Goal: Information Seeking & Learning: Find contact information

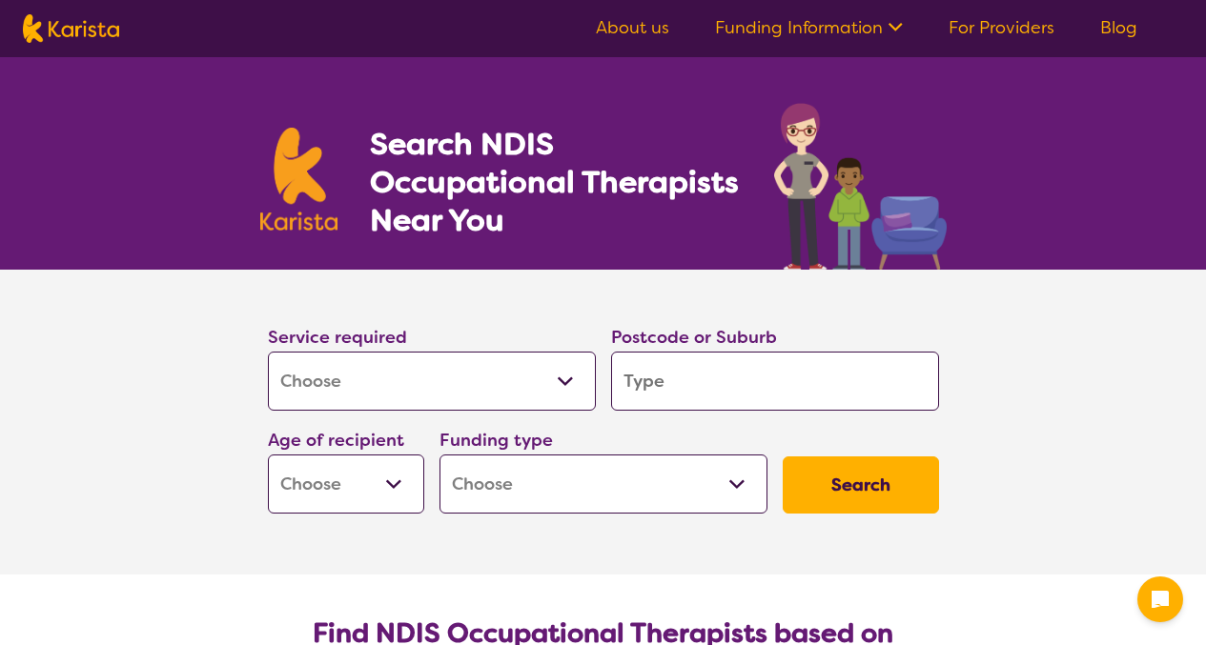
select select "[MEDICAL_DATA]"
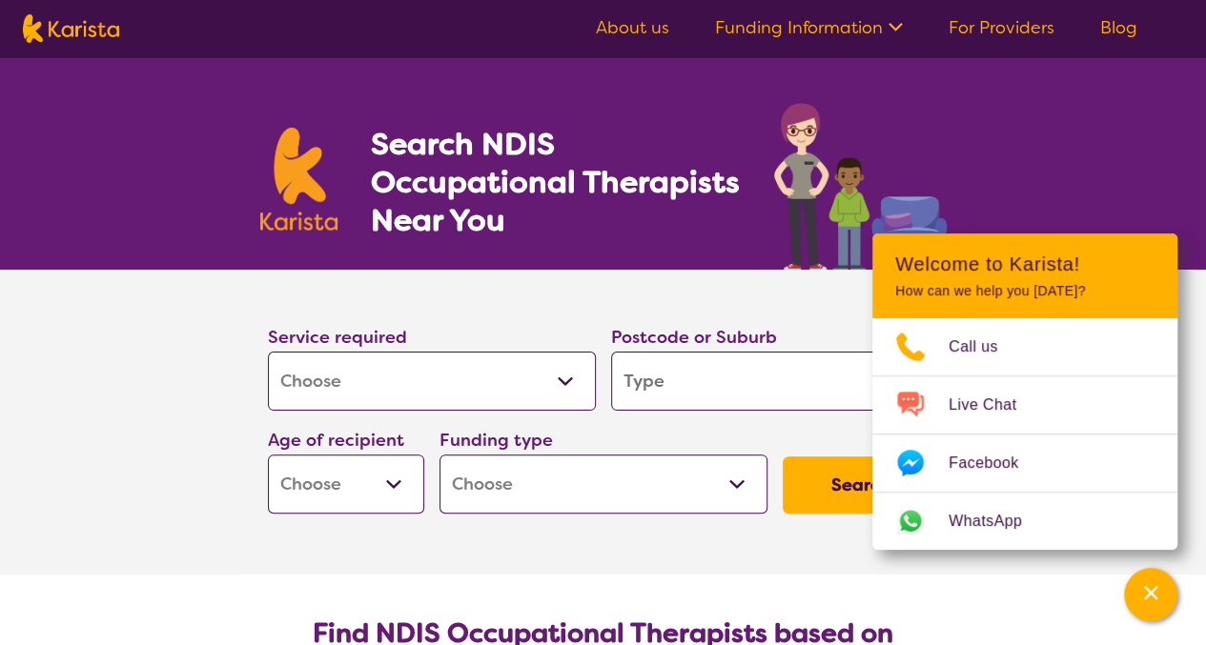
click at [1106, 187] on div "Search NDIS Occupational Therapists Near You" at bounding box center [603, 163] width 1206 height 213
click at [527, 376] on select "Allied Health Assistant Assessment ([MEDICAL_DATA] or [MEDICAL_DATA]) Behaviour…" at bounding box center [432, 381] width 328 height 59
select select "Physiotherapy"
click at [268, 352] on select "Allied Health Assistant Assessment ([MEDICAL_DATA] or [MEDICAL_DATA]) Behaviour…" at bounding box center [432, 381] width 328 height 59
select select "Physiotherapy"
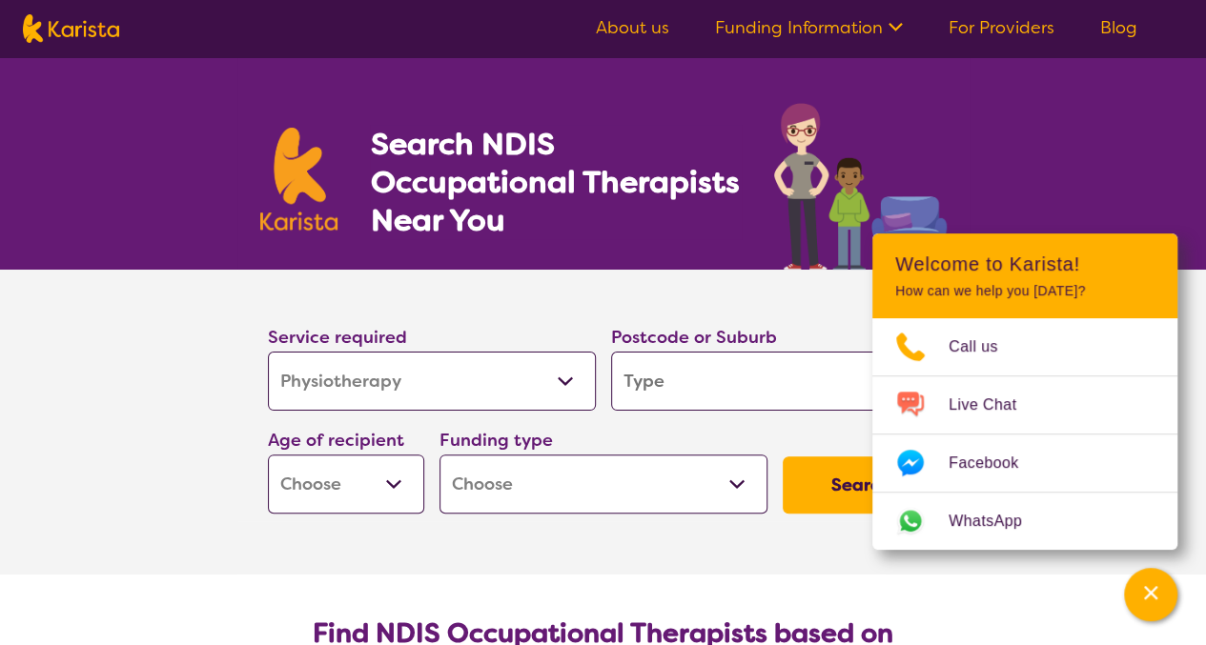
click at [498, 380] on select "Allied Health Assistant Assessment ([MEDICAL_DATA] or [MEDICAL_DATA]) Behaviour…" at bounding box center [432, 381] width 328 height 59
select select "[MEDICAL_DATA]"
click at [268, 352] on select "Allied Health Assistant Assessment ([MEDICAL_DATA] or [MEDICAL_DATA]) Behaviour…" at bounding box center [432, 381] width 328 height 59
select select "[MEDICAL_DATA]"
click at [703, 386] on input "search" at bounding box center [775, 381] width 328 height 59
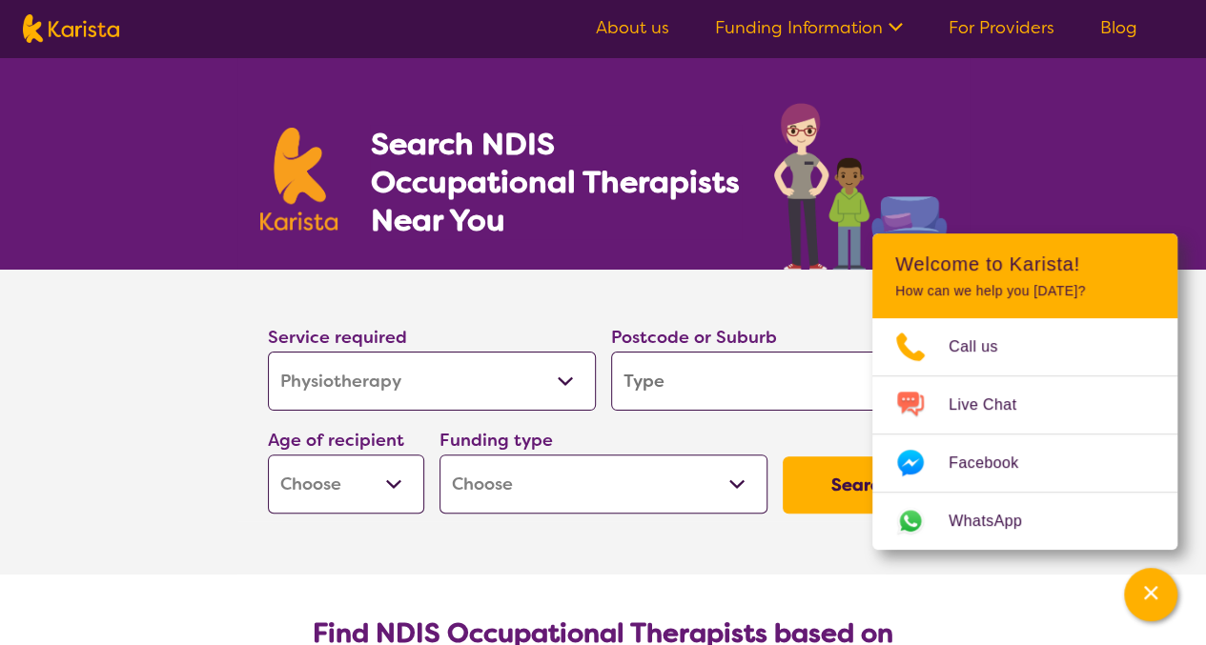
type input "k"
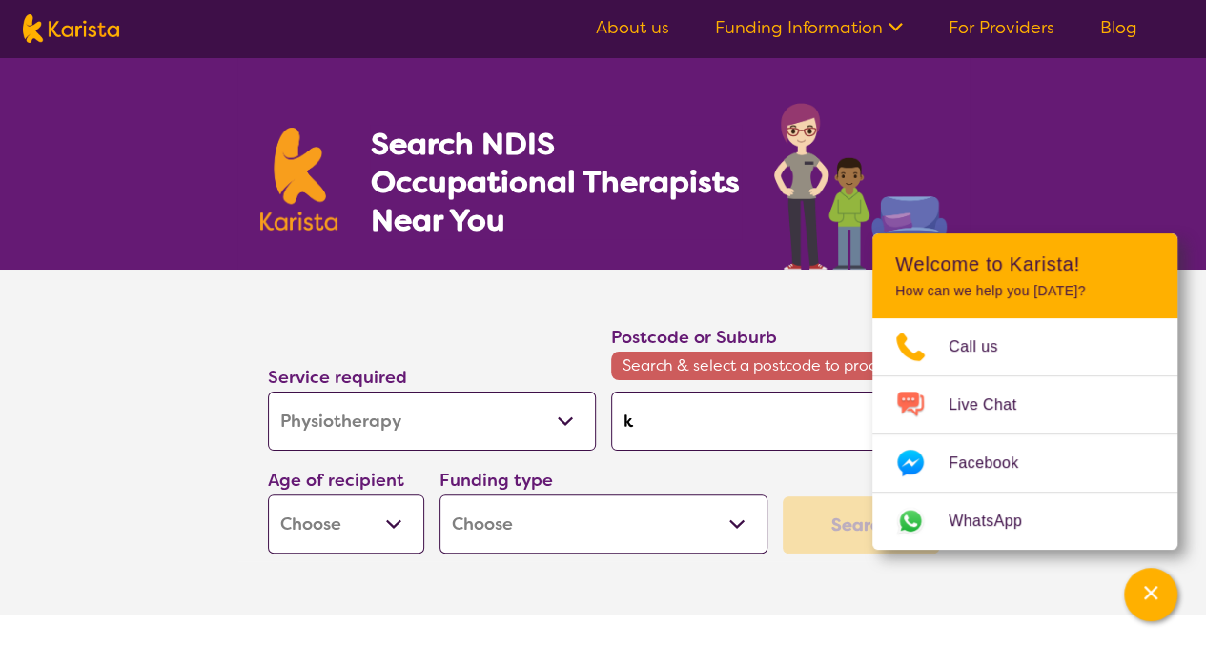
type input "ki"
type input "[PERSON_NAME]"
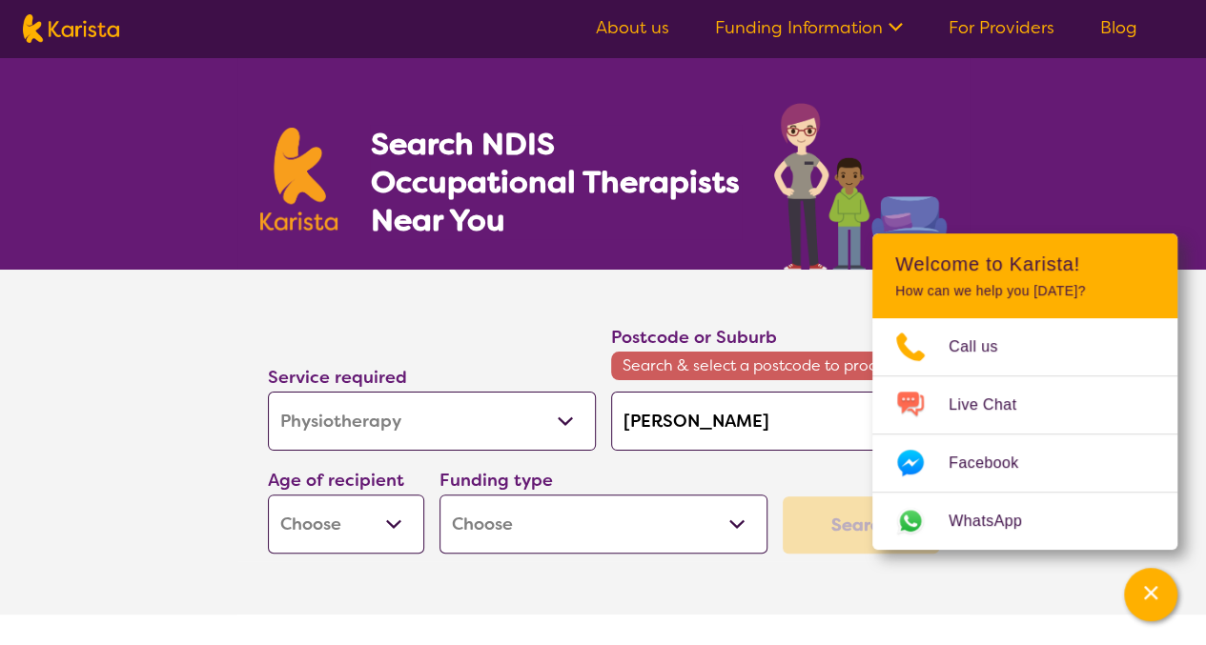
type input "[PERSON_NAME]"
type input "kippa"
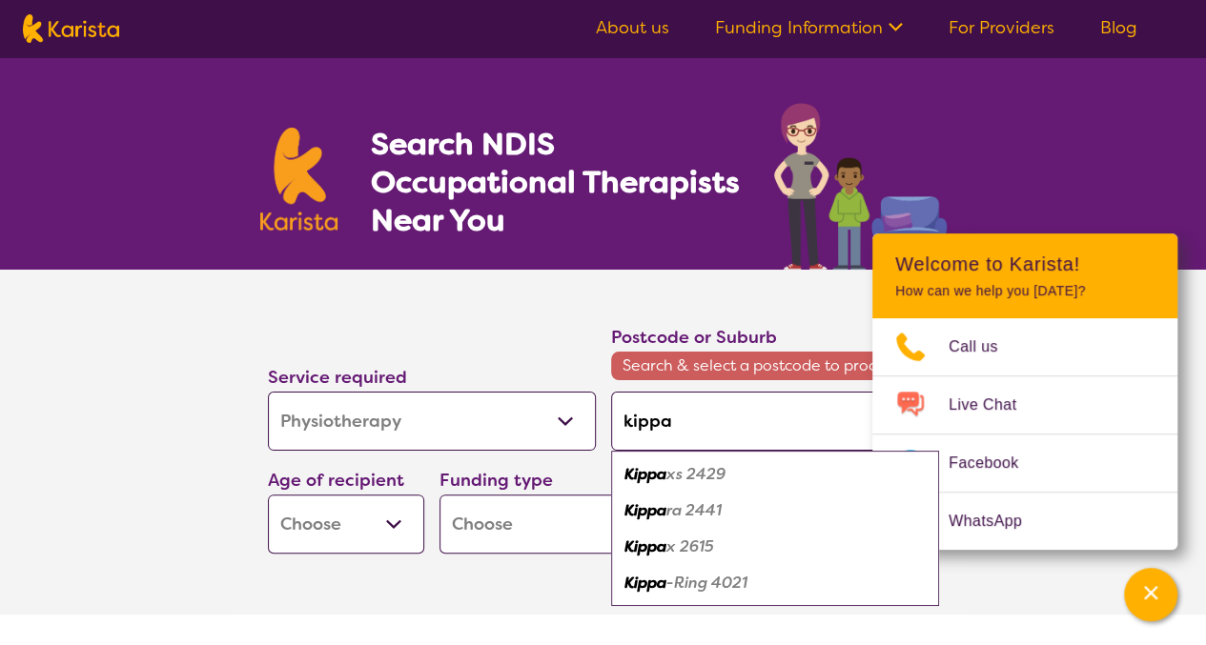
click at [711, 583] on em "-Ring 4021" at bounding box center [706, 583] width 81 height 20
type input "4021"
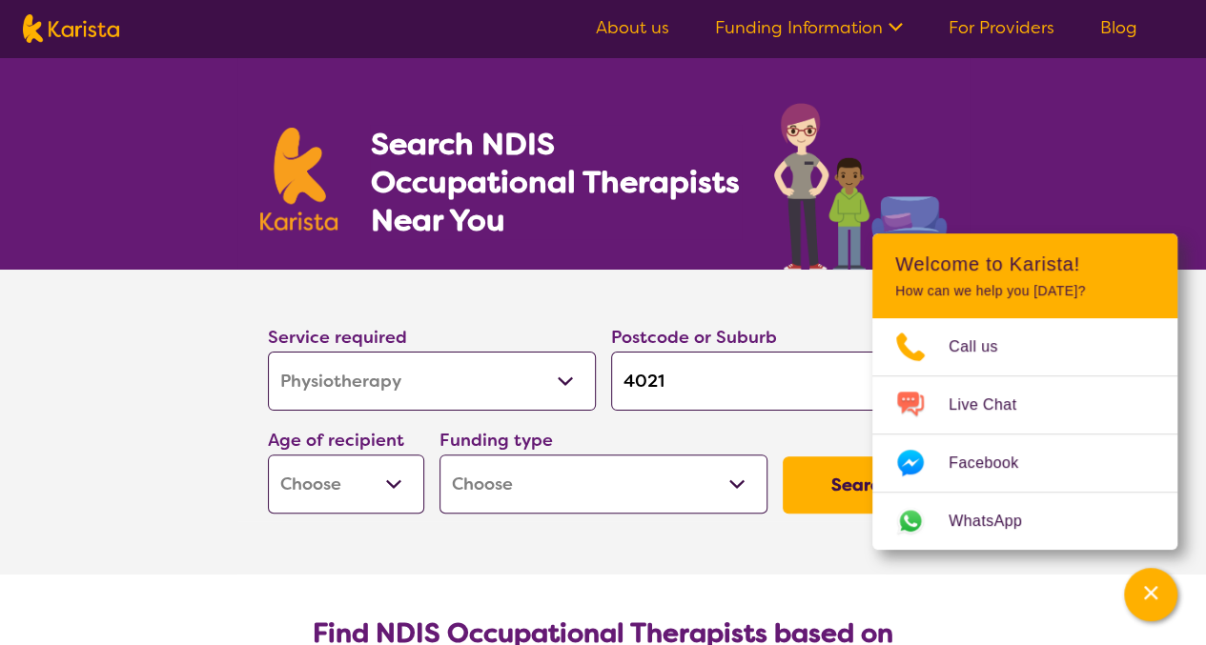
click at [402, 478] on select "Early Childhood - 0 to 9 Child - 10 to 11 Adolescent - 12 to 17 Adult - 18 to 6…" at bounding box center [346, 484] width 156 height 59
select select "AD"
click at [268, 455] on select "Early Childhood - 0 to 9 Child - 10 to 11 Adolescent - 12 to 17 Adult - 18 to 6…" at bounding box center [346, 484] width 156 height 59
select select "AD"
click at [642, 482] on select "Home Care Package (HCP) National Disability Insurance Scheme (NDIS) I don't know" at bounding box center [603, 484] width 328 height 59
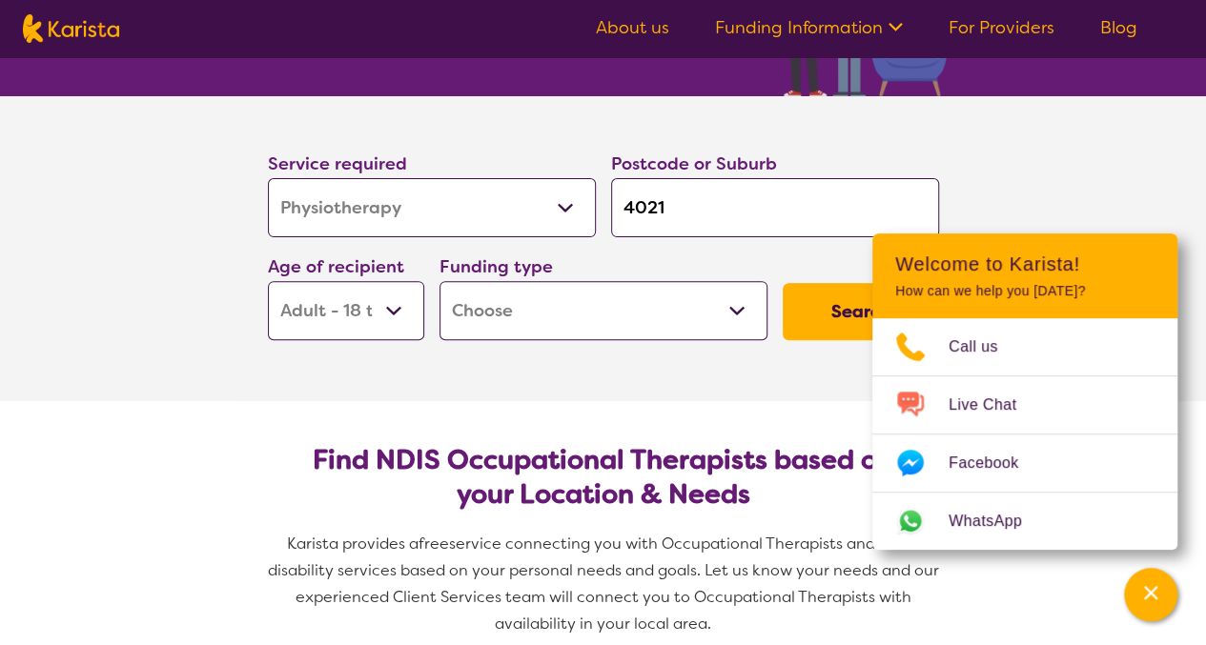
scroll to position [175, 0]
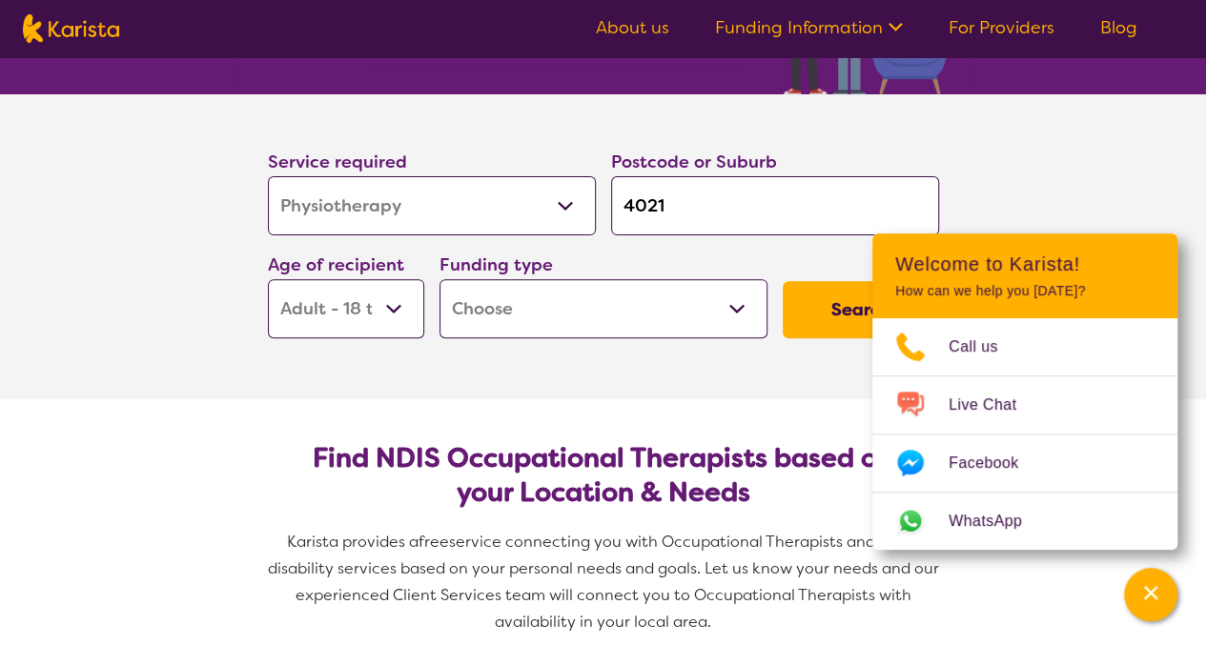
click at [663, 287] on select "Home Care Package (HCP) National Disability Insurance Scheme (NDIS) I don't know" at bounding box center [603, 308] width 328 height 59
select select "NDIS"
click at [439, 279] on select "Home Care Package (HCP) National Disability Insurance Scheme (NDIS) I don't know" at bounding box center [603, 308] width 328 height 59
select select "NDIS"
click at [1147, 590] on icon "Channel Menu" at bounding box center [1150, 592] width 13 height 13
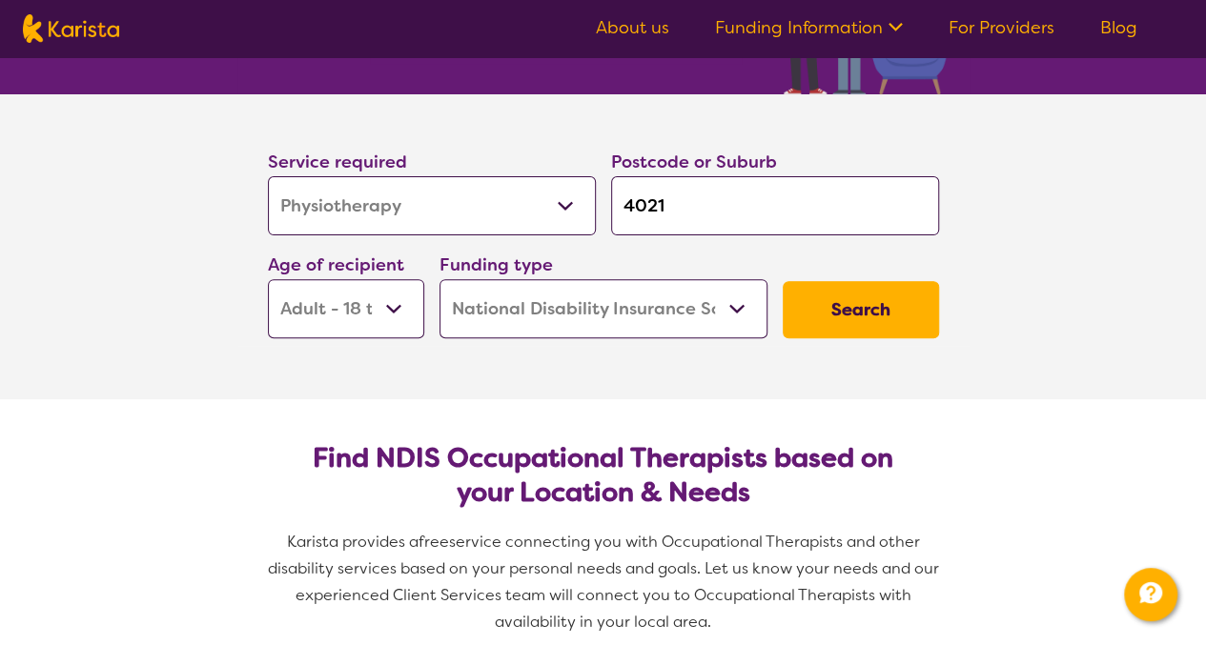
click at [850, 293] on button "Search" at bounding box center [860, 309] width 156 height 57
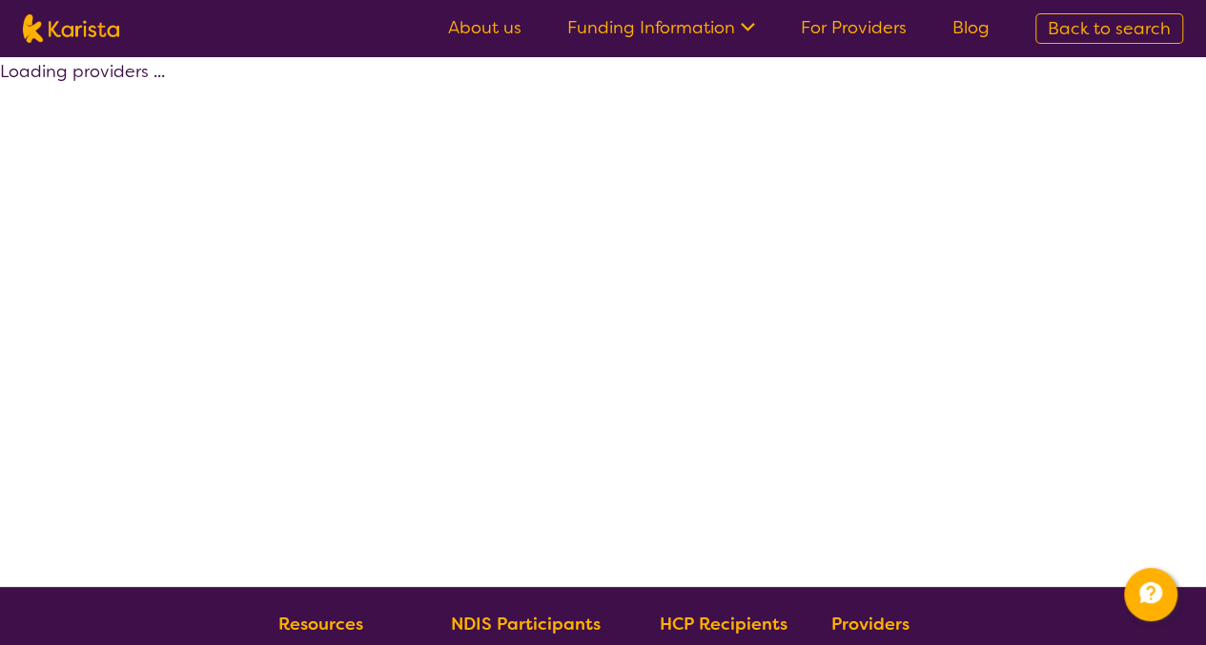
select select "by_score"
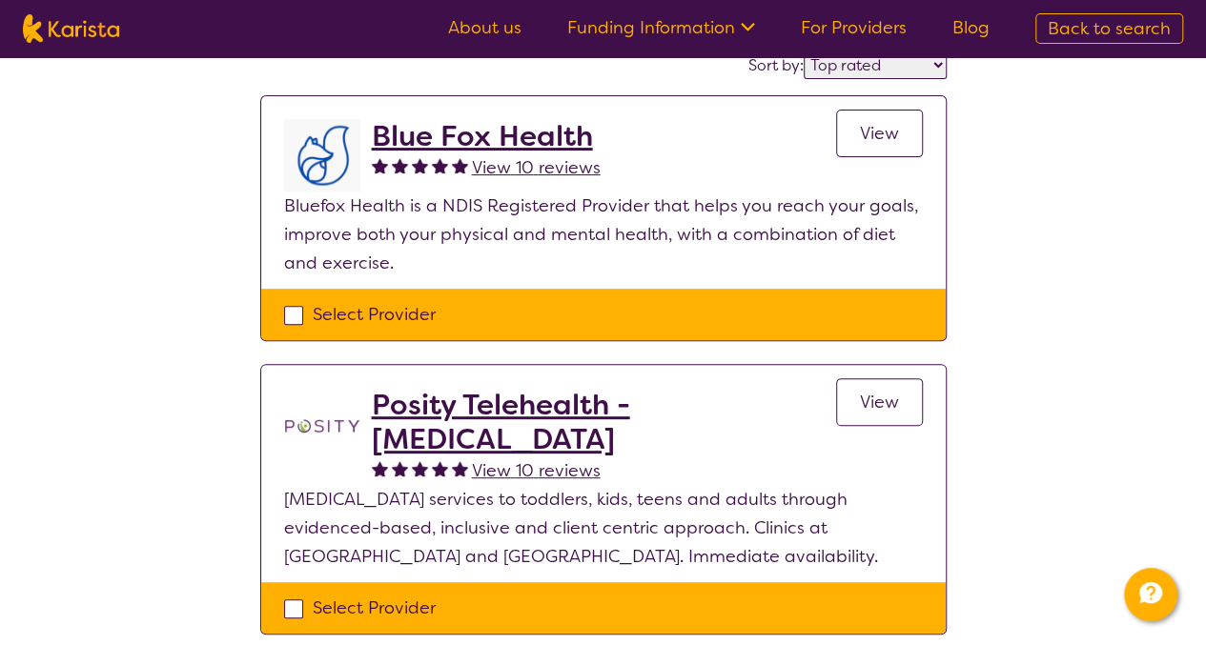
scroll to position [161, 0]
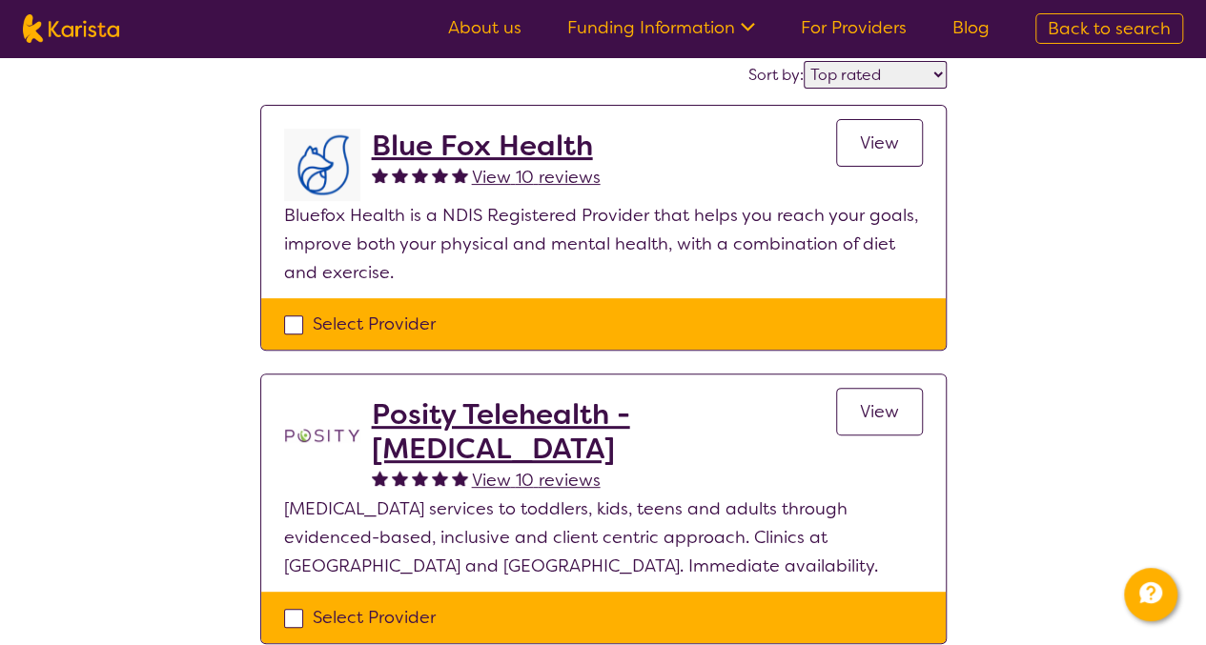
click at [492, 150] on h2 "Blue Fox Health" at bounding box center [486, 146] width 229 height 34
